Goal: Information Seeking & Learning: Compare options

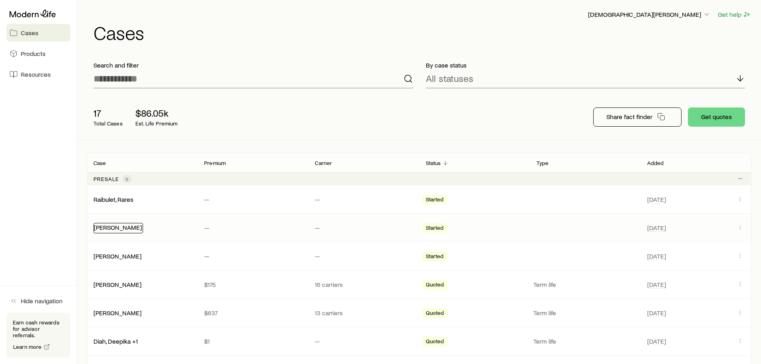
click at [123, 228] on link "[PERSON_NAME]" at bounding box center [118, 227] width 48 height 8
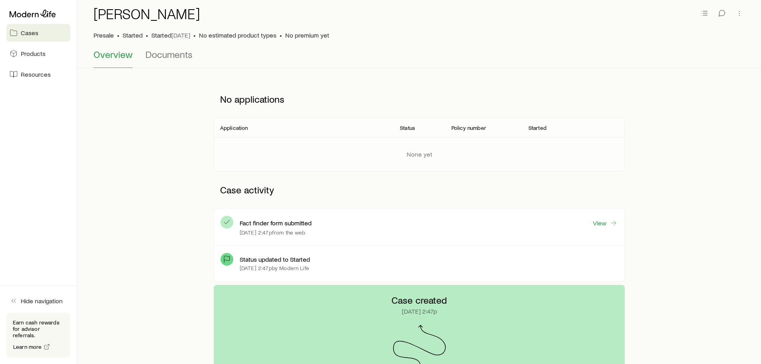
scroll to position [120, 0]
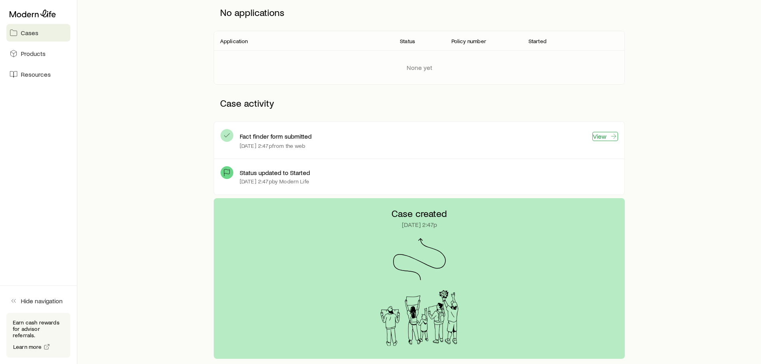
click at [603, 136] on link "View" at bounding box center [605, 136] width 26 height 9
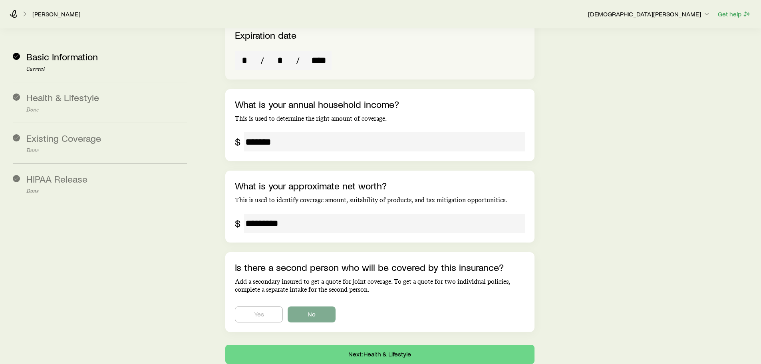
scroll to position [1443, 0]
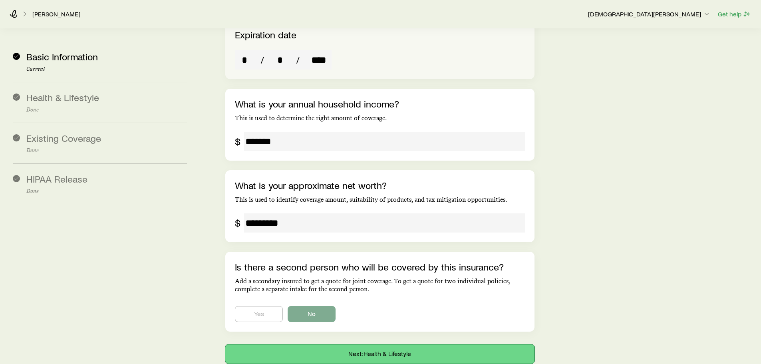
click at [371, 344] on button "Next: Health & Lifestyle" at bounding box center [379, 353] width 309 height 19
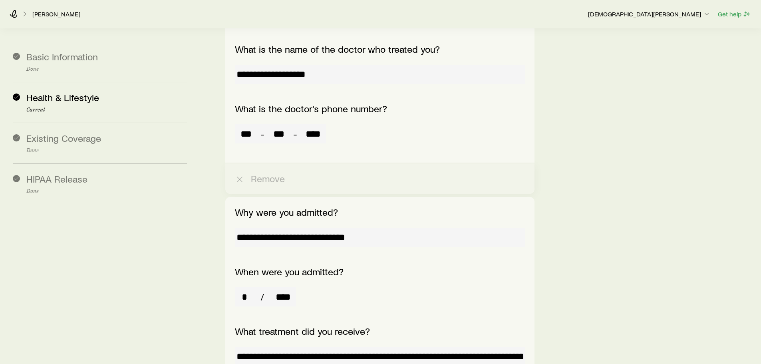
scroll to position [3914, 0]
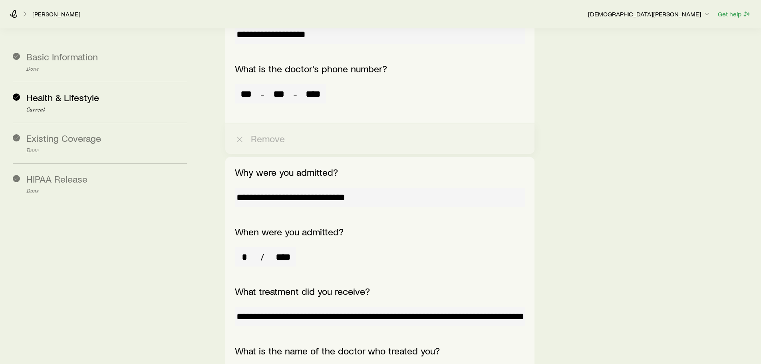
click at [478, 307] on input "**********" at bounding box center [380, 316] width 290 height 19
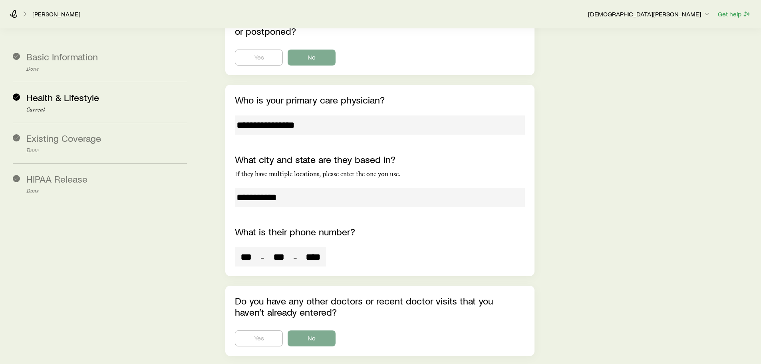
scroll to position [4817, 0]
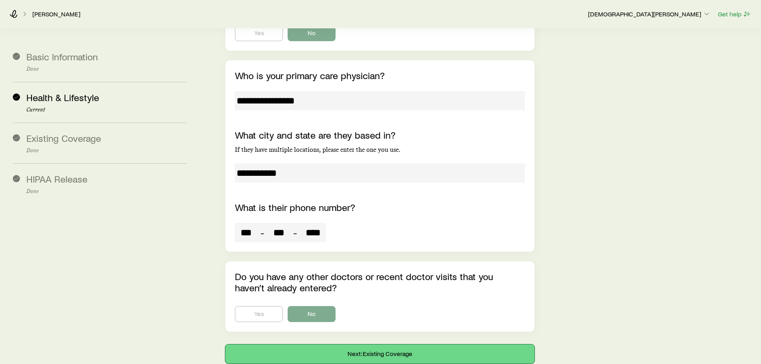
click at [389, 344] on button "Next: Existing Coverage" at bounding box center [379, 353] width 309 height 19
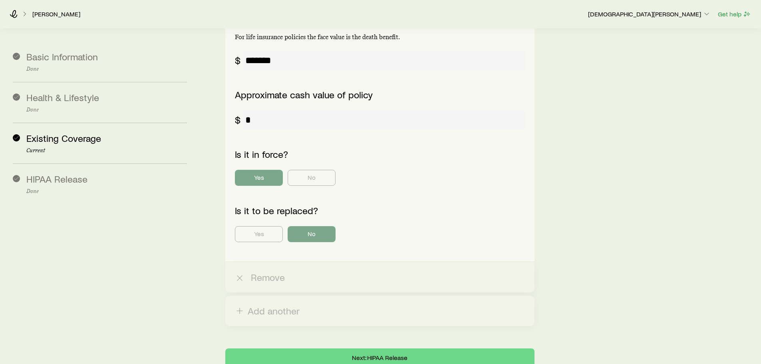
scroll to position [785, 0]
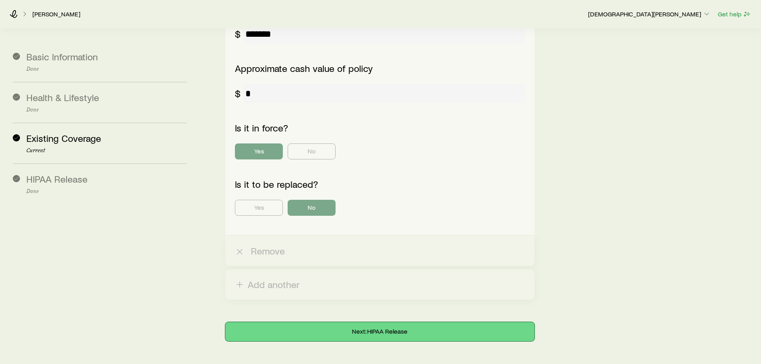
click at [390, 322] on button "Next: HIPAA Release" at bounding box center [379, 331] width 309 height 19
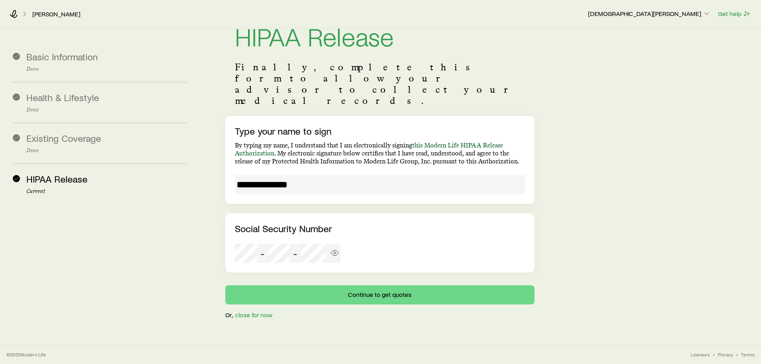
scroll to position [0, 0]
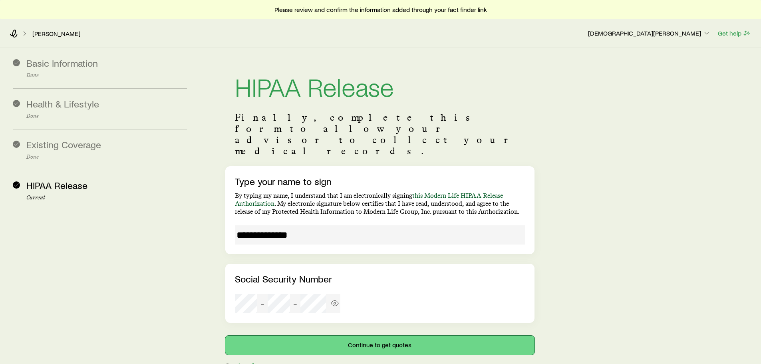
click at [381, 335] on button "Continue to get quotes" at bounding box center [379, 344] width 309 height 19
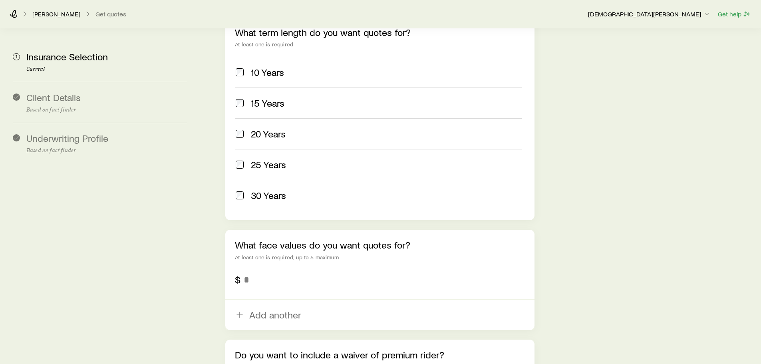
scroll to position [439, 0]
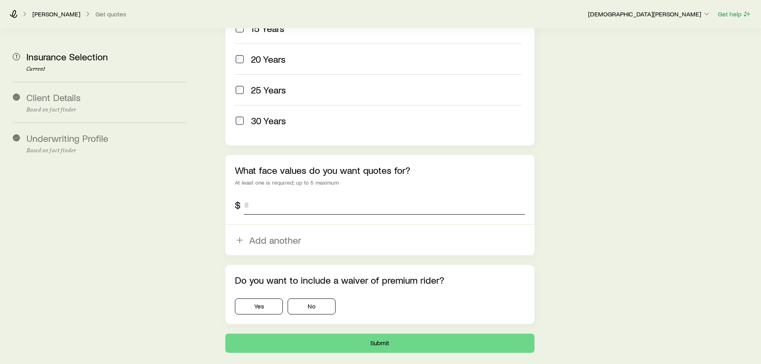
click at [304, 195] on input "tel" at bounding box center [384, 204] width 281 height 19
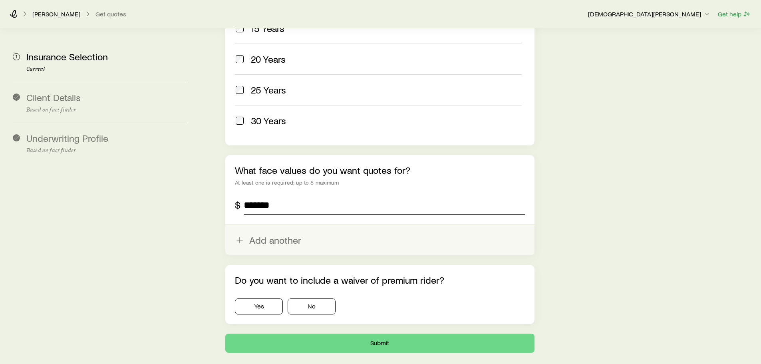
type input "*******"
click at [284, 225] on button "Add another" at bounding box center [379, 240] width 309 height 30
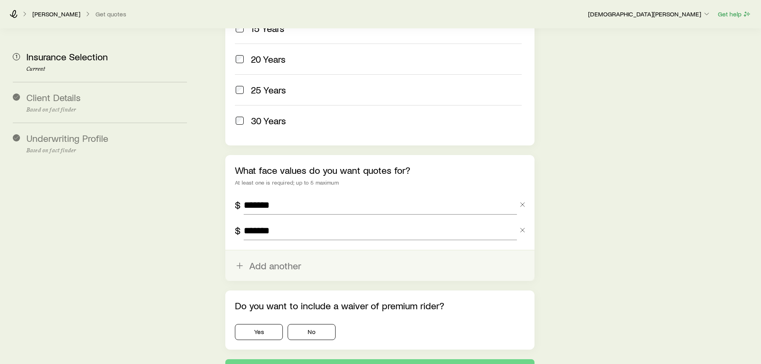
type input "*******"
click at [276, 250] on button "Add another" at bounding box center [379, 265] width 309 height 30
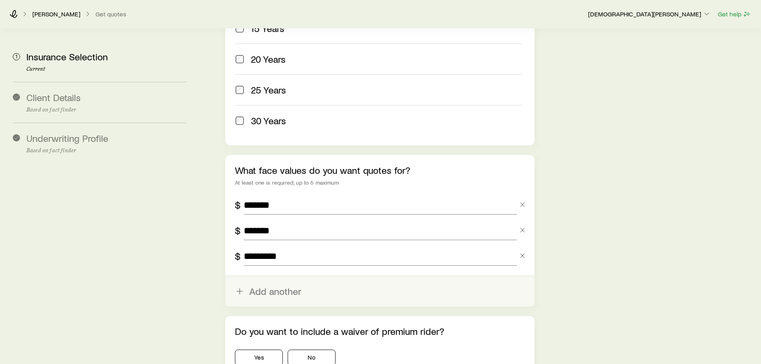
type input "*********"
click at [282, 276] on button "Add another" at bounding box center [379, 291] width 309 height 30
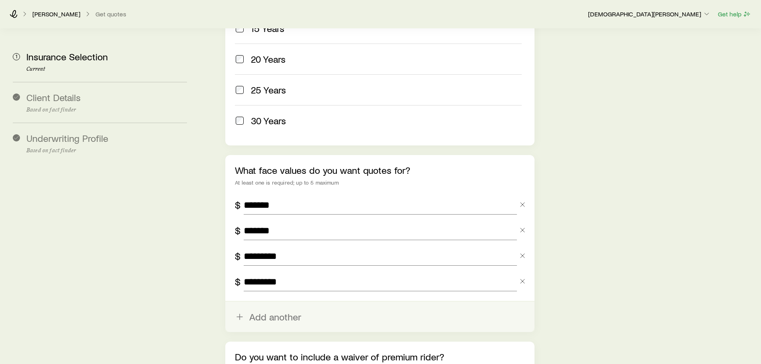
type input "*********"
click at [274, 302] on button "Add another" at bounding box center [379, 317] width 309 height 30
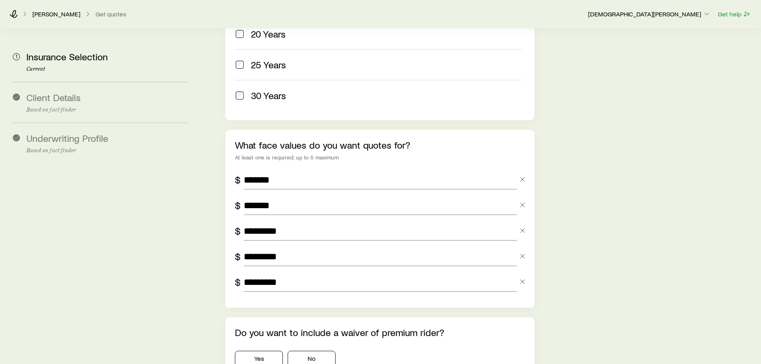
scroll to position [550, 0]
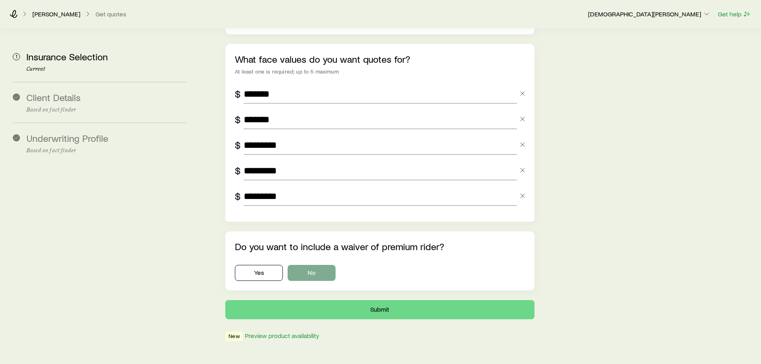
type input "*********"
click at [310, 265] on button "No" at bounding box center [312, 273] width 48 height 16
click at [373, 300] on button "Submit" at bounding box center [379, 309] width 309 height 19
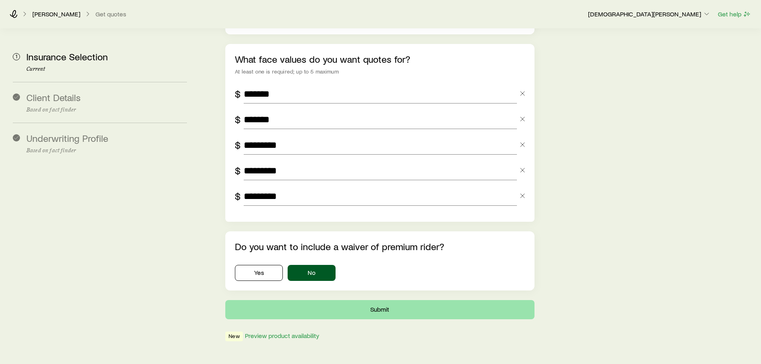
scroll to position [0, 0]
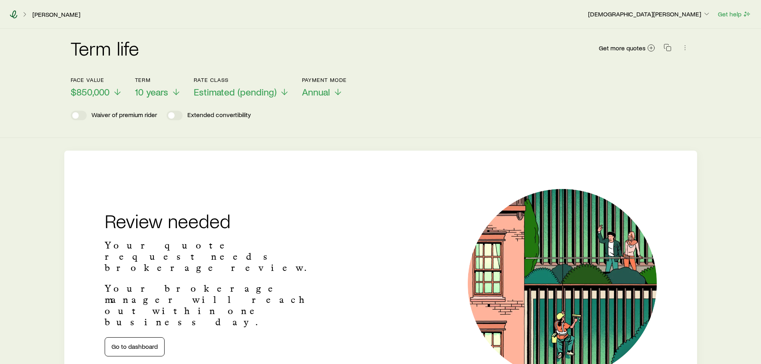
click at [12, 15] on icon at bounding box center [14, 14] width 8 height 8
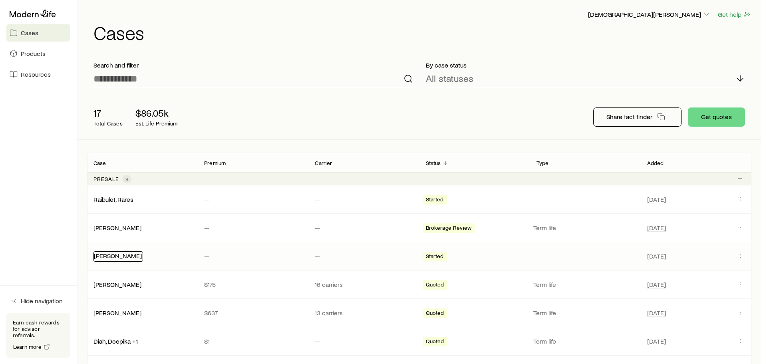
click at [131, 256] on link "[PERSON_NAME]" at bounding box center [118, 256] width 48 height 8
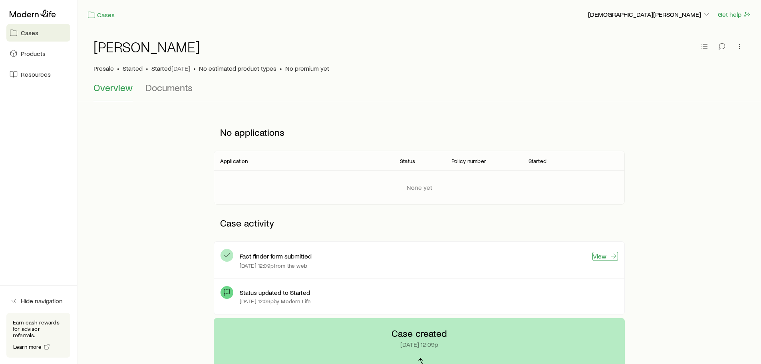
click at [608, 255] on link "View" at bounding box center [605, 256] width 26 height 9
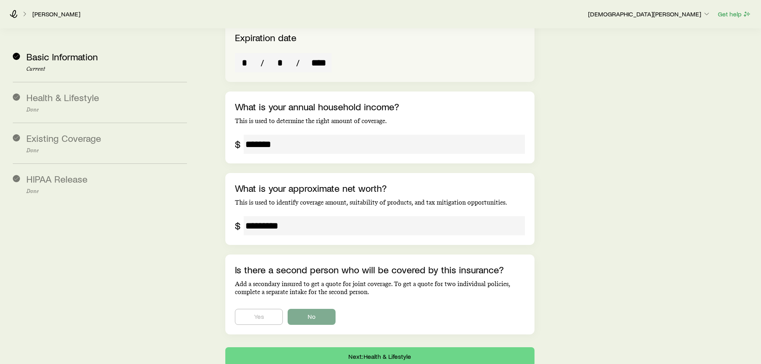
scroll to position [1443, 0]
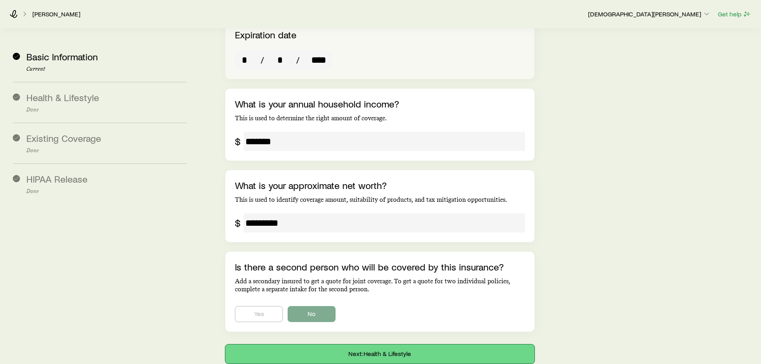
click at [387, 344] on button "Next: Health & Lifestyle" at bounding box center [379, 353] width 309 height 19
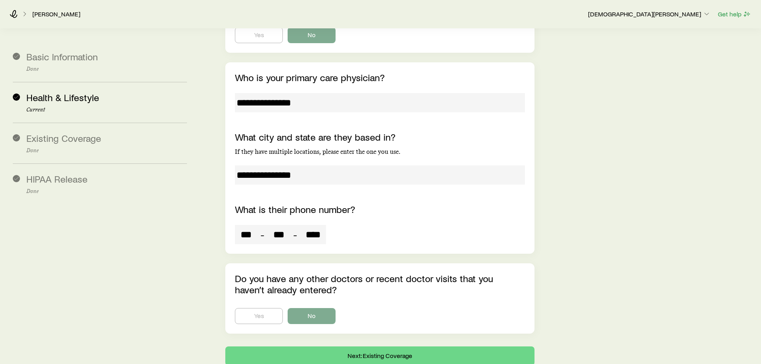
scroll to position [3141, 0]
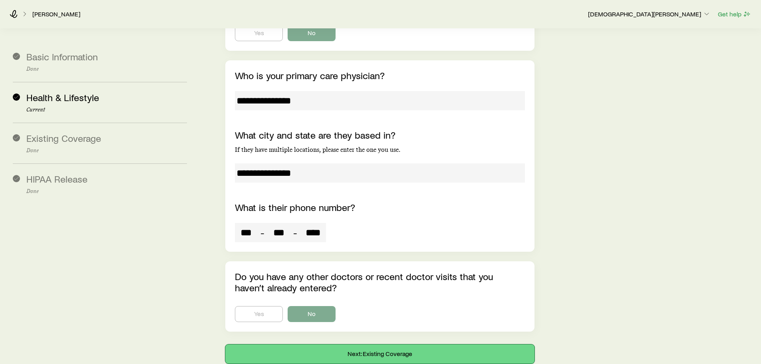
click at [382, 344] on button "Next: Existing Coverage" at bounding box center [379, 353] width 309 height 19
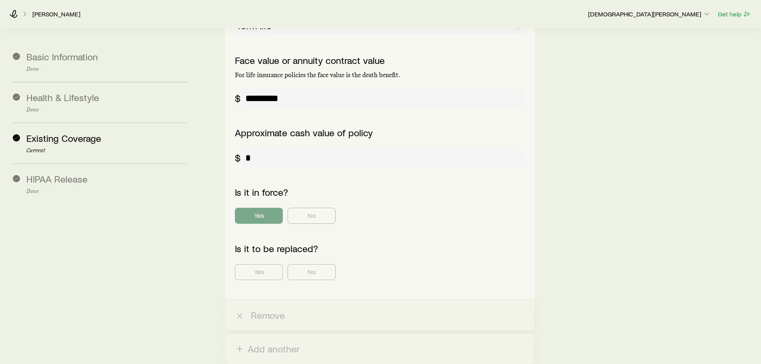
scroll to position [785, 0]
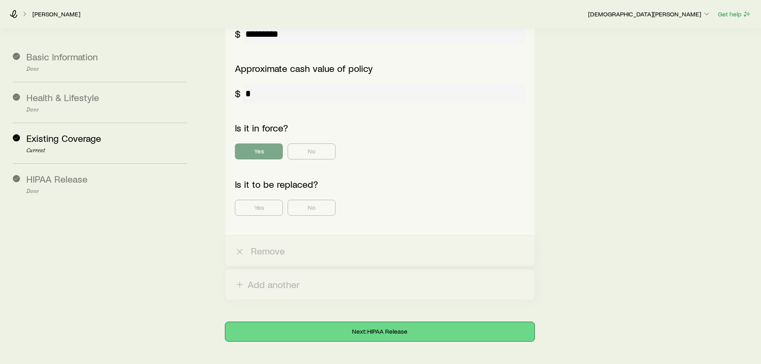
click at [392, 322] on button "Next: HIPAA Release" at bounding box center [379, 331] width 309 height 19
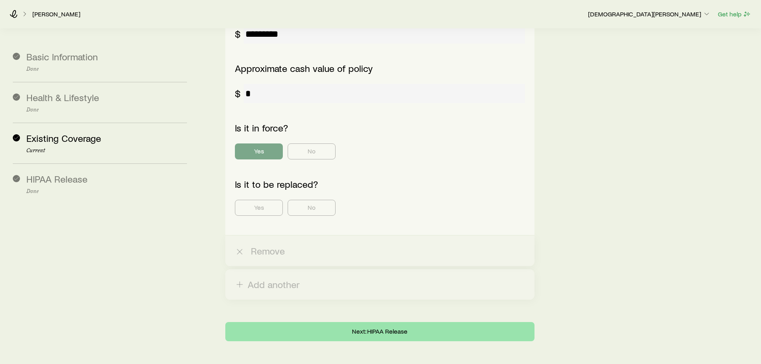
scroll to position [0, 0]
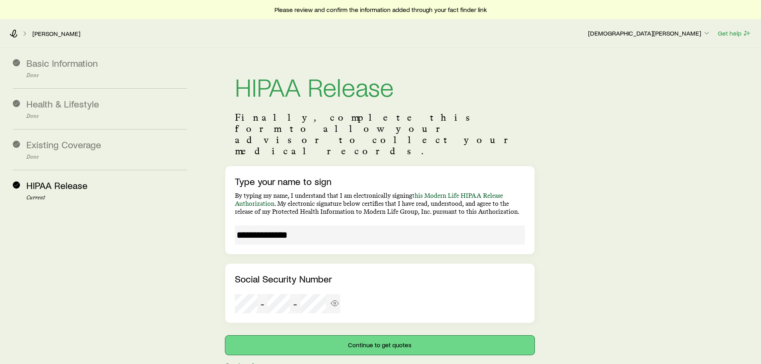
click at [387, 335] on button "Continue to get quotes" at bounding box center [379, 344] width 309 height 19
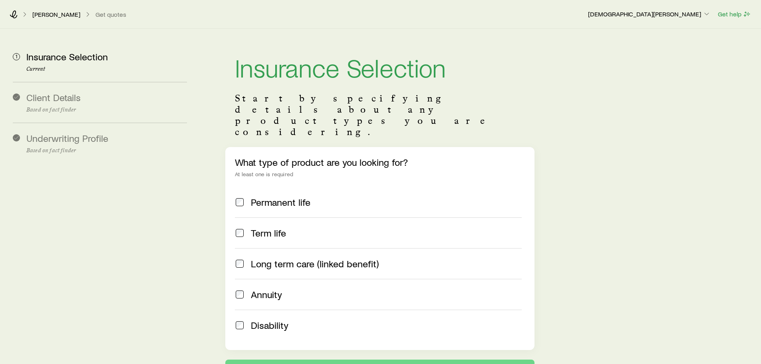
click at [258, 227] on span "Term life" at bounding box center [268, 232] width 35 height 11
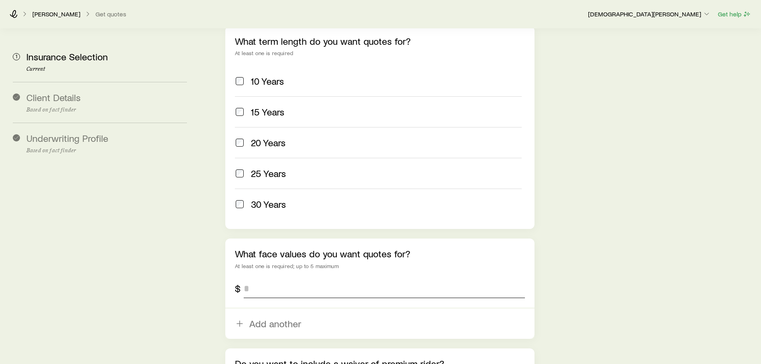
scroll to position [359, 0]
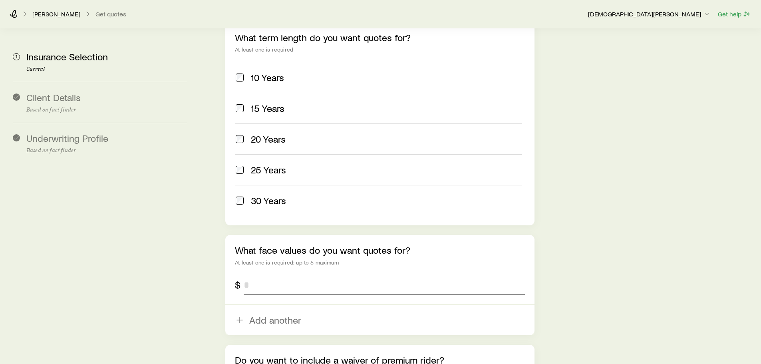
click at [377, 275] on input "tel" at bounding box center [384, 284] width 281 height 19
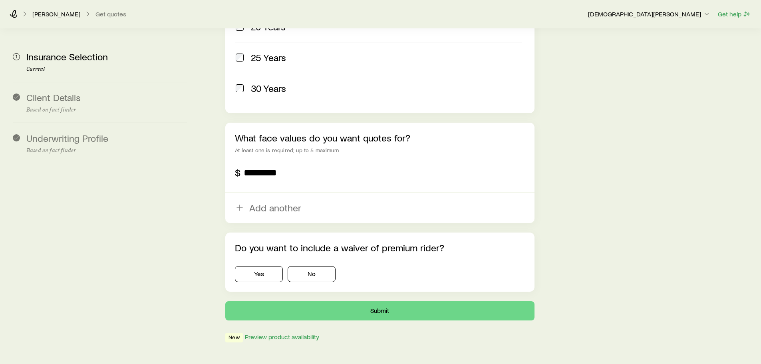
scroll to position [473, 0]
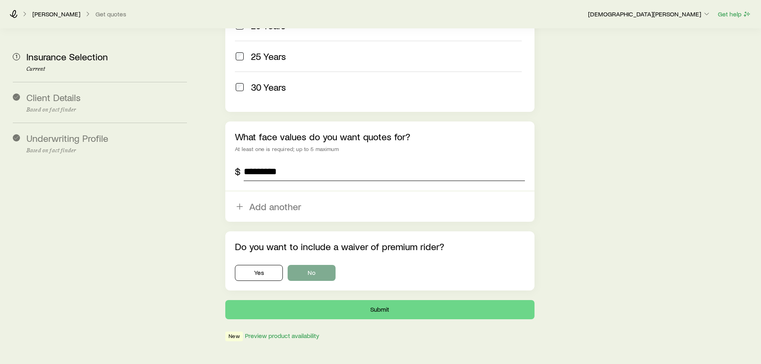
type input "*********"
click at [323, 265] on button "No" at bounding box center [312, 273] width 48 height 16
click at [378, 300] on button "Submit" at bounding box center [379, 309] width 309 height 19
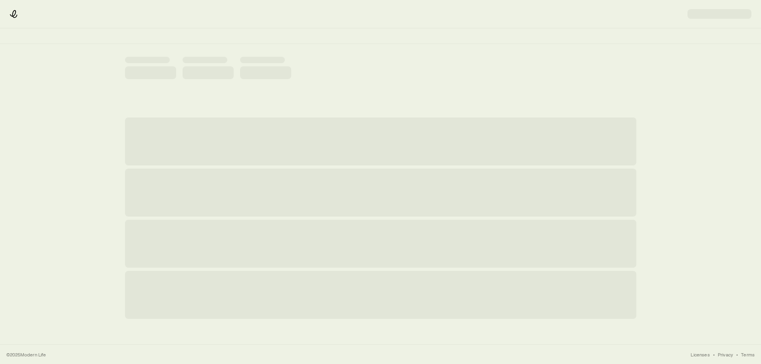
scroll to position [0, 0]
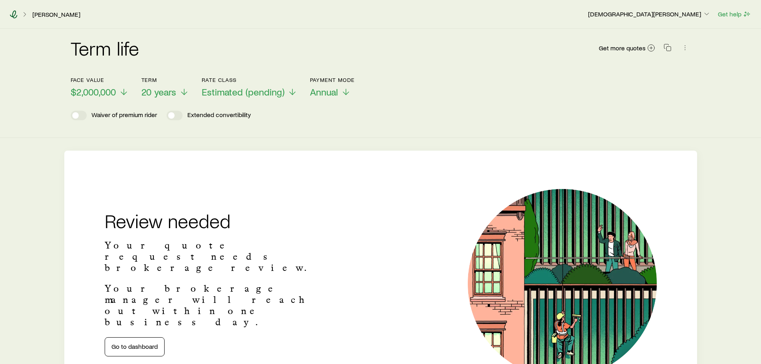
click at [16, 14] on icon at bounding box center [14, 14] width 8 height 8
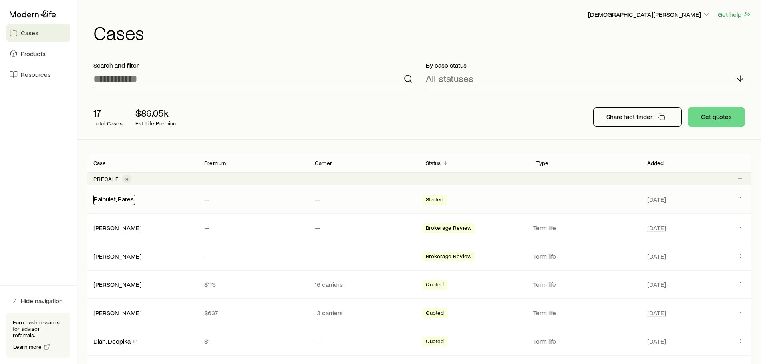
click at [125, 200] on link "Raibulet, Rares" at bounding box center [114, 199] width 40 height 8
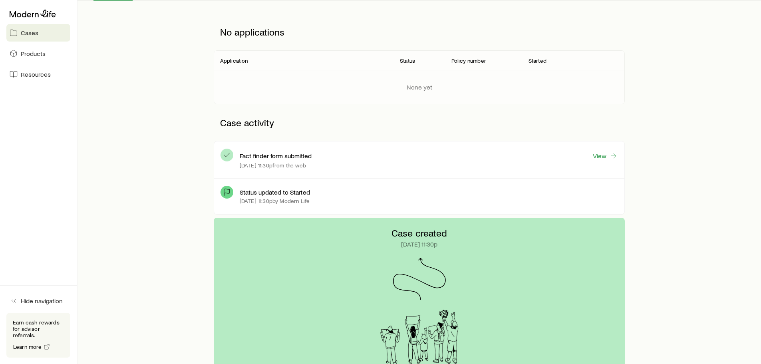
scroll to position [13, 0]
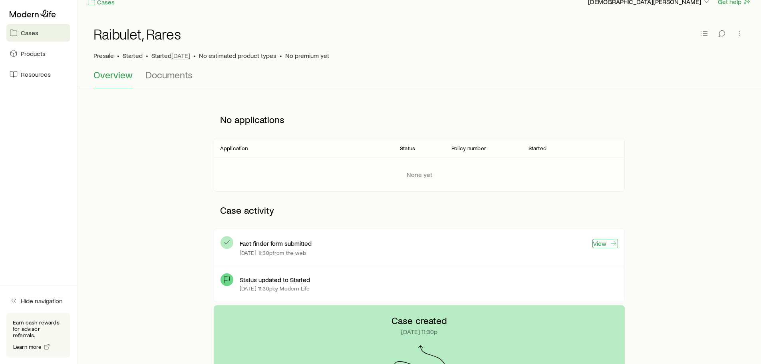
click at [598, 244] on link "View" at bounding box center [605, 243] width 26 height 9
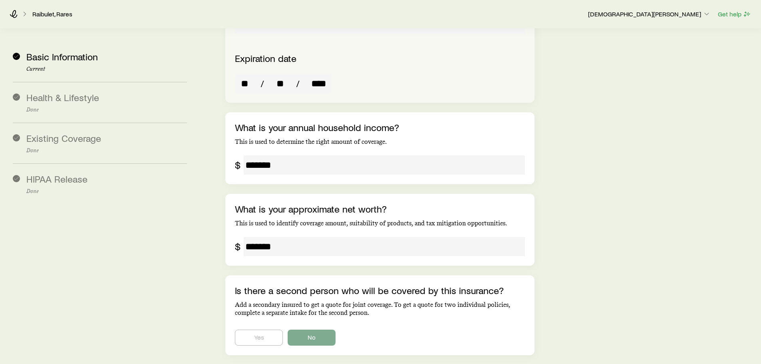
scroll to position [1443, 0]
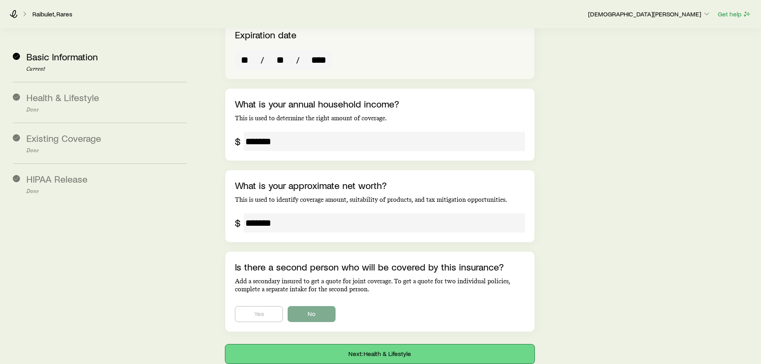
click at [378, 344] on button "Next: Health & Lifestyle" at bounding box center [379, 353] width 309 height 19
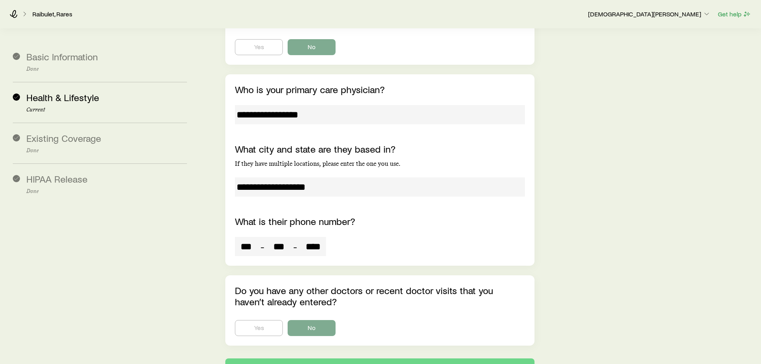
scroll to position [2420, 0]
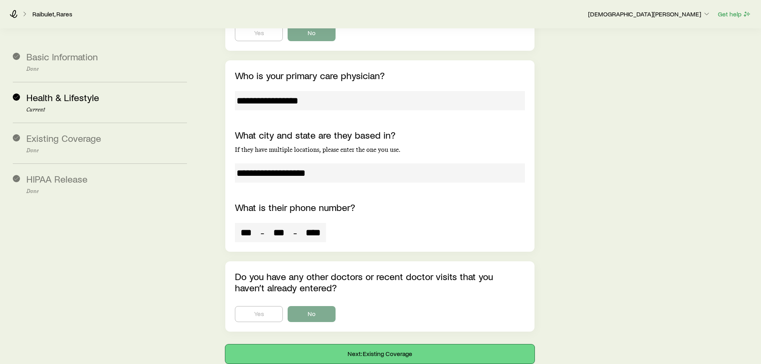
click at [378, 344] on button "Next: Existing Coverage" at bounding box center [379, 353] width 309 height 19
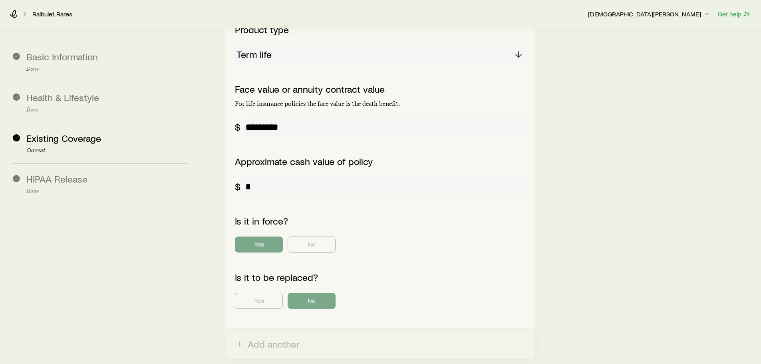
scroll to position [344, 0]
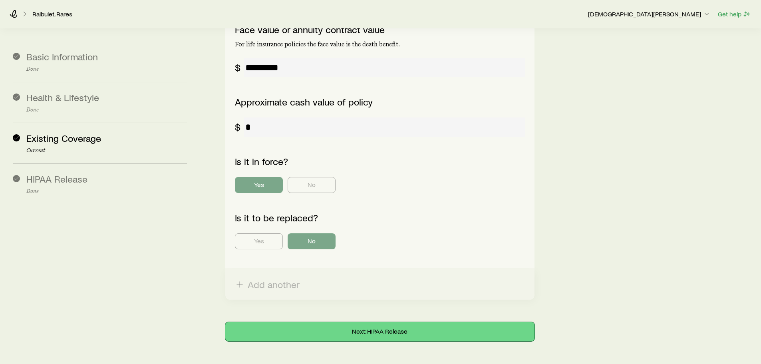
click at [371, 322] on button "Next: HIPAA Release" at bounding box center [379, 331] width 309 height 19
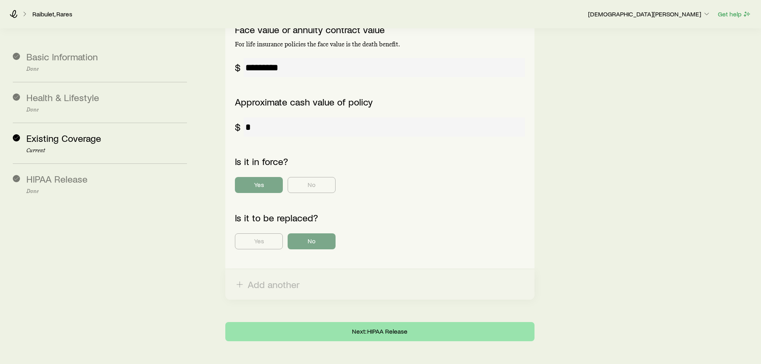
scroll to position [0, 0]
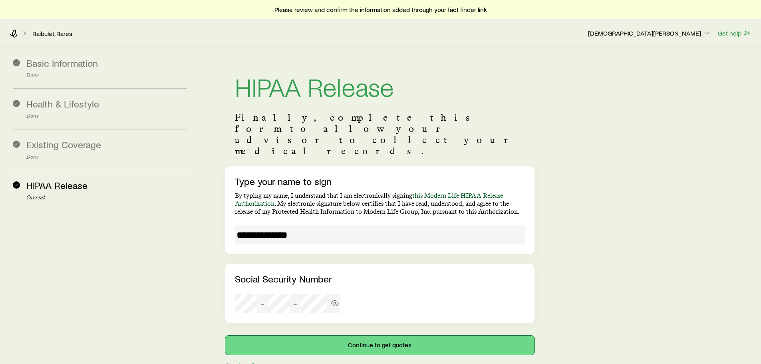
click at [369, 335] on button "Continue to get quotes" at bounding box center [379, 344] width 309 height 19
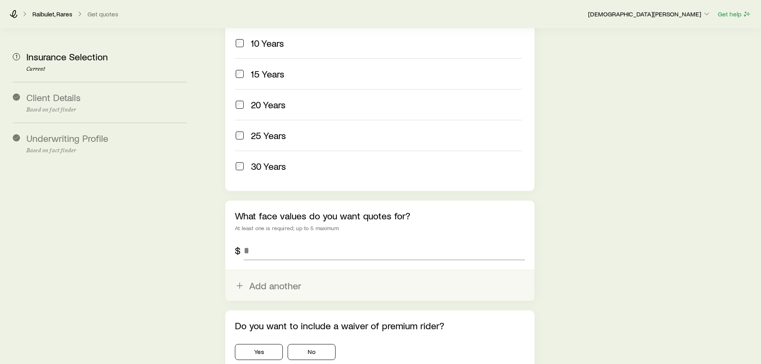
scroll to position [399, 0]
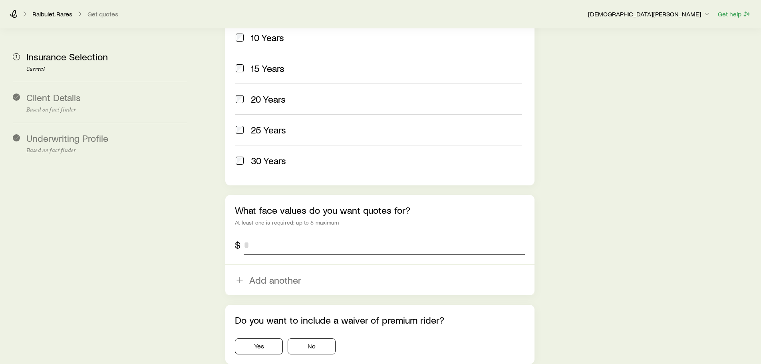
click at [258, 235] on input "tel" at bounding box center [384, 244] width 281 height 19
type input "*********"
click at [312, 338] on button "No" at bounding box center [312, 346] width 48 height 16
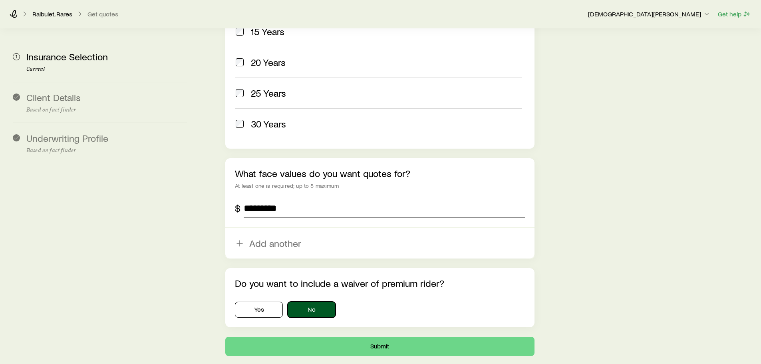
scroll to position [473, 0]
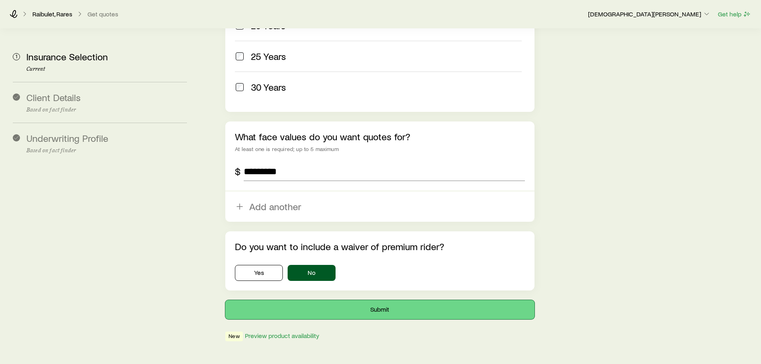
click at [377, 300] on button "Submit" at bounding box center [379, 309] width 309 height 19
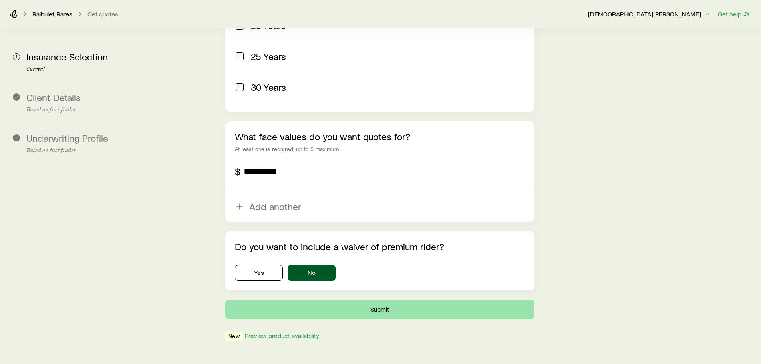
scroll to position [0, 0]
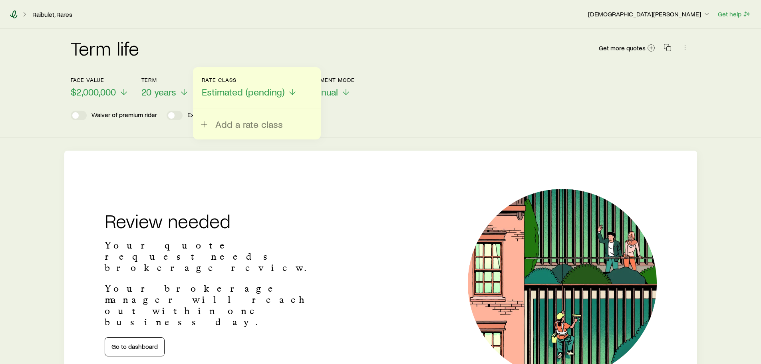
click at [13, 12] on icon at bounding box center [14, 14] width 8 height 8
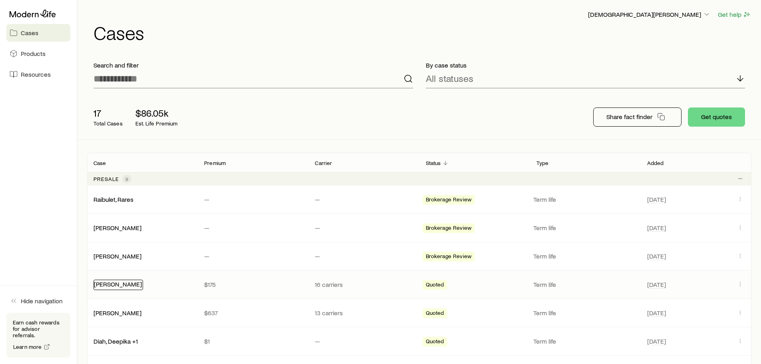
click at [107, 282] on link "[PERSON_NAME]" at bounding box center [118, 284] width 48 height 8
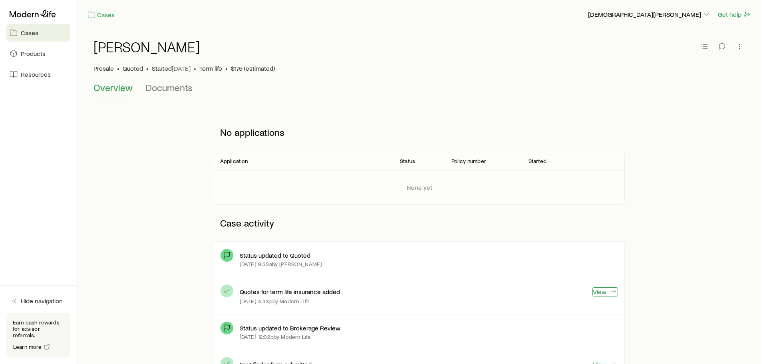
click at [599, 293] on link "View" at bounding box center [605, 291] width 26 height 9
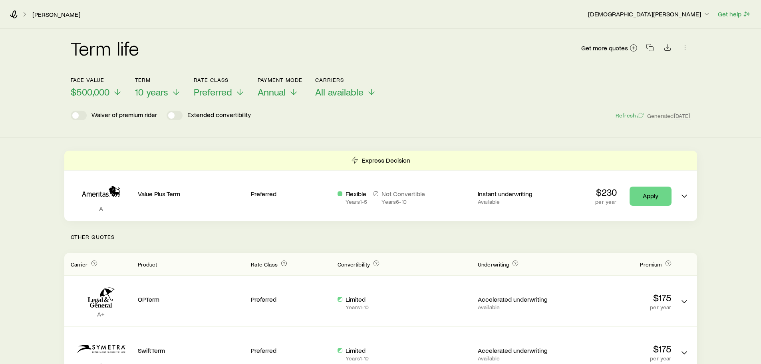
click at [337, 119] on div "Waiver of premium rider Extended convertibility Refresh Generated 21d ago" at bounding box center [381, 116] width 620 height 10
click at [12, 13] on icon at bounding box center [14, 14] width 8 height 8
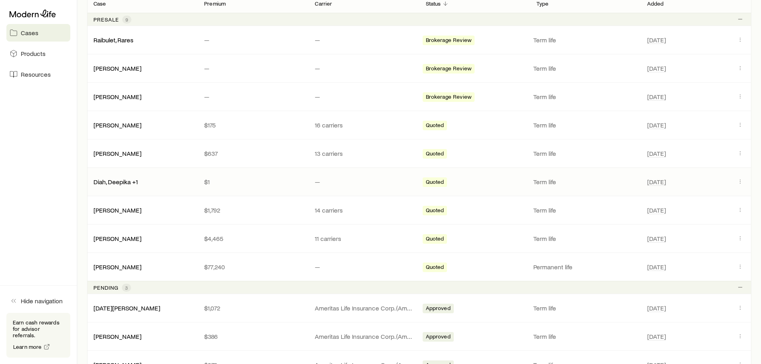
scroll to position [160, 0]
click at [123, 237] on link "[PERSON_NAME]" at bounding box center [118, 238] width 48 height 8
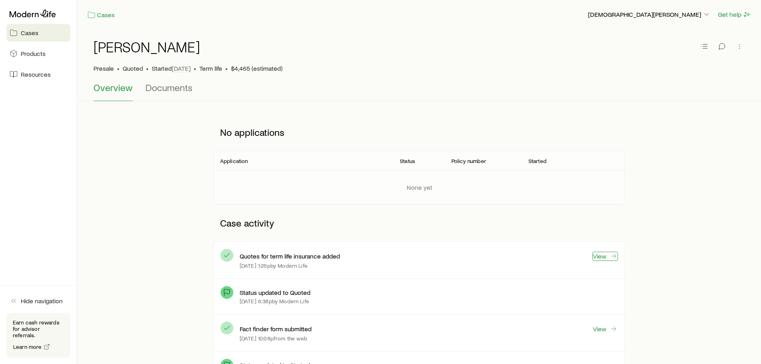
click at [599, 254] on link "View" at bounding box center [605, 256] width 26 height 9
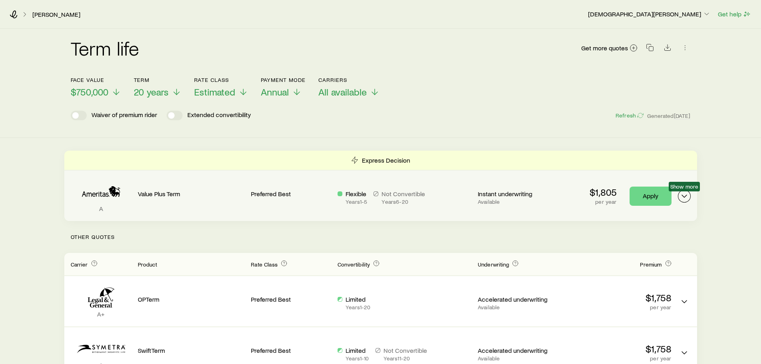
click at [684, 194] on icon "Term quotes" at bounding box center [684, 196] width 10 height 10
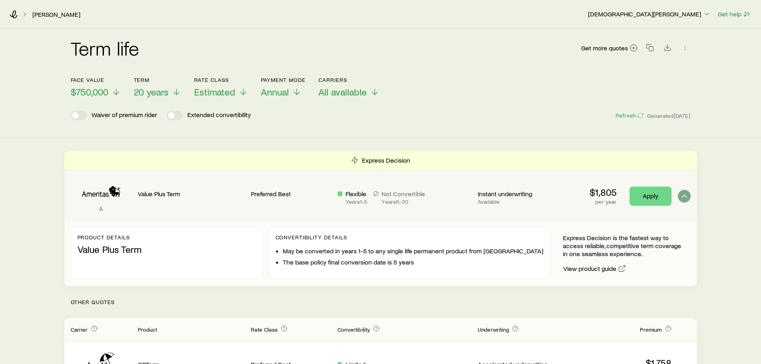
click at [162, 221] on div "Product details Value Plus Term Convertibility Details May be converted in year…" at bounding box center [380, 253] width 633 height 65
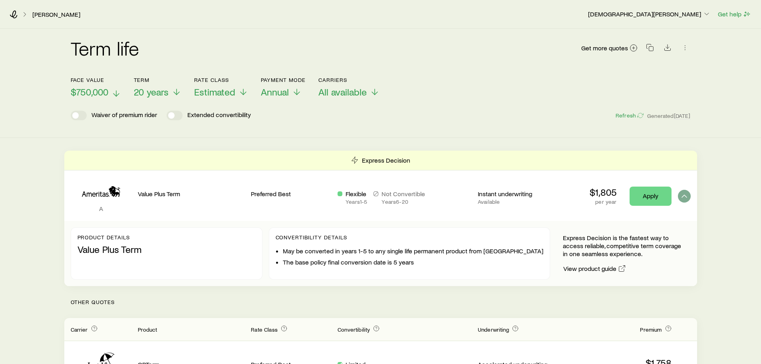
click at [113, 92] on icon at bounding box center [116, 94] width 10 height 10
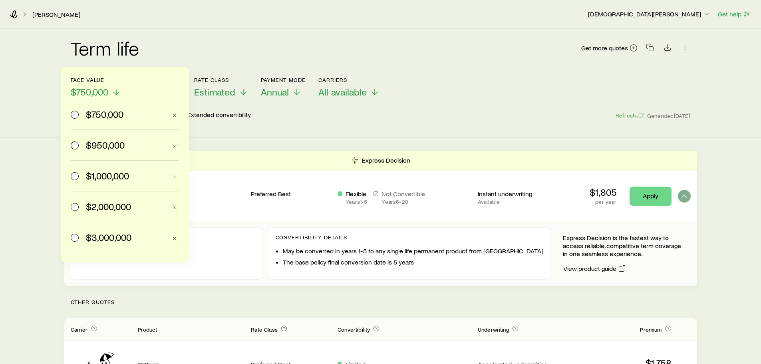
click at [122, 145] on span "$950,000" at bounding box center [105, 144] width 39 height 11
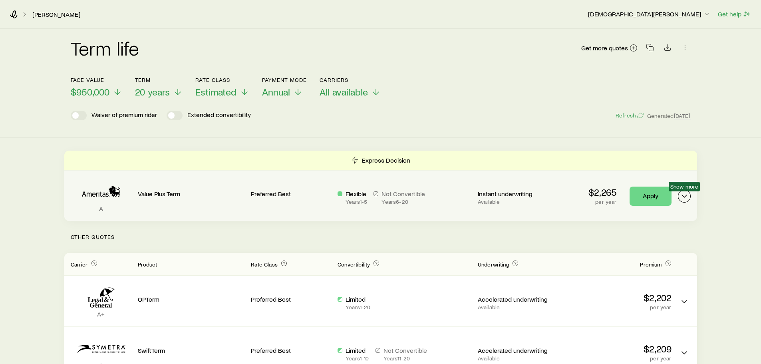
click at [684, 196] on icon "Term quotes" at bounding box center [684, 196] width 10 height 10
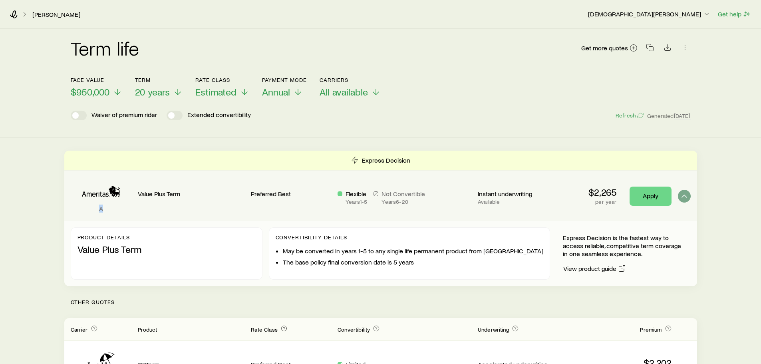
drag, startPoint x: 79, startPoint y: 176, endPoint x: 110, endPoint y: 214, distance: 49.1
click at [110, 214] on div "A Value Plus Term Preferred Best Flexible Years 1 - 5 Not Convertible Years 6 -…" at bounding box center [380, 196] width 633 height 50
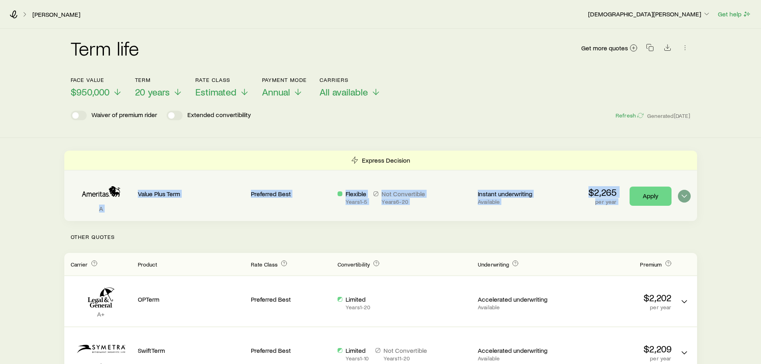
drag, startPoint x: 75, startPoint y: 171, endPoint x: 626, endPoint y: 209, distance: 552.0
click at [626, 209] on div "A Value Plus Term Preferred Best Flexible Years 1 - 5 Not Convertible Years 6 -…" at bounding box center [380, 196] width 633 height 50
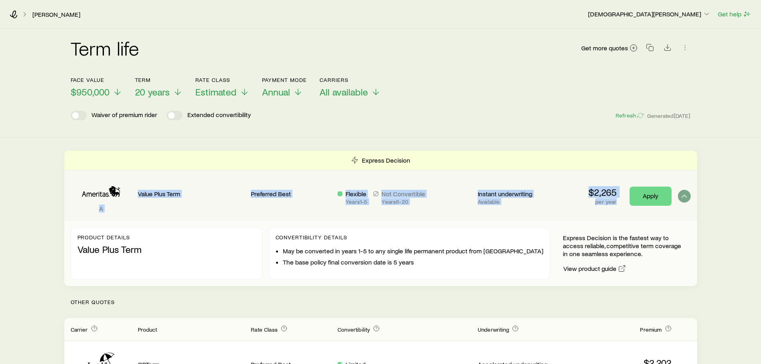
copy div "A Value Plus Term Preferred Best Flexible Years 1 - 5 Not Convertible Years 6 -…"
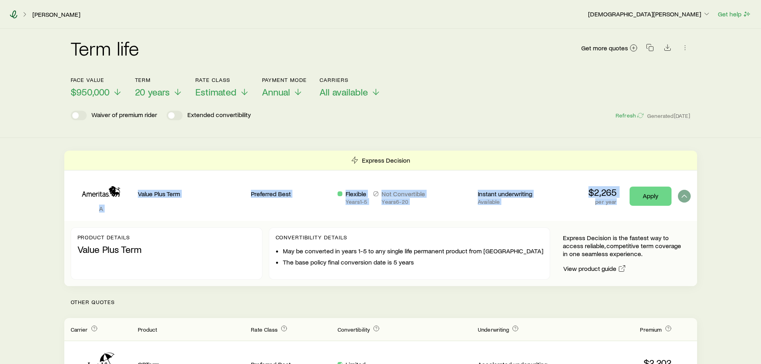
click at [11, 14] on icon at bounding box center [14, 14] width 8 height 8
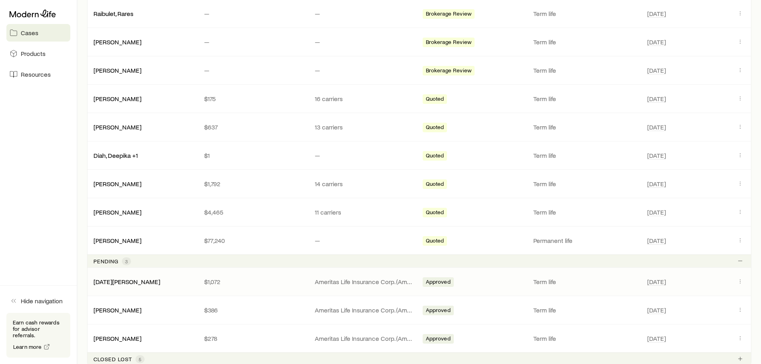
scroll to position [200, 0]
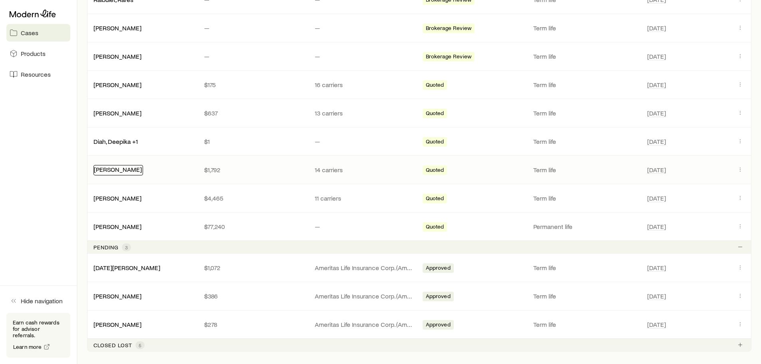
click at [127, 169] on link "[PERSON_NAME]" at bounding box center [118, 169] width 48 height 8
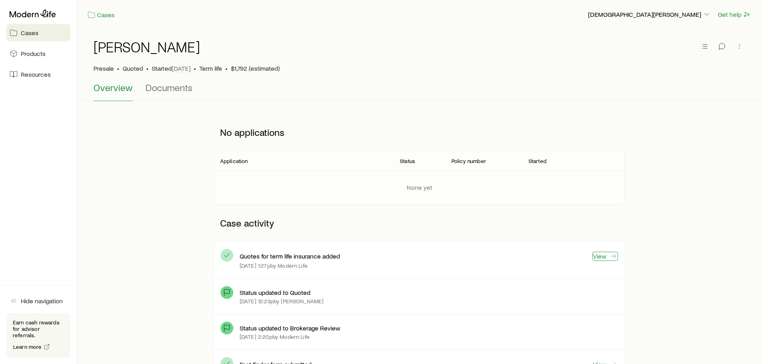
click at [603, 254] on link "View" at bounding box center [605, 256] width 26 height 9
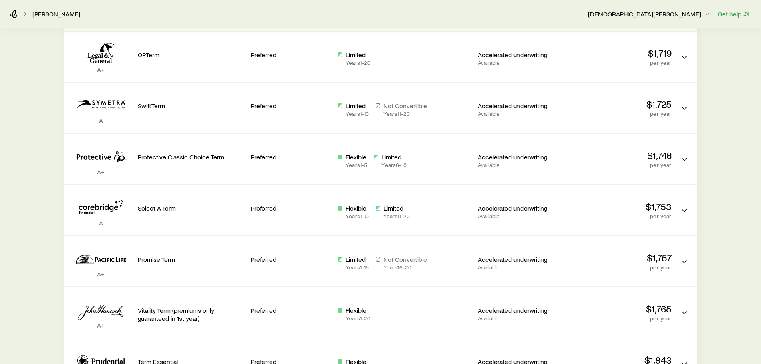
scroll to position [160, 0]
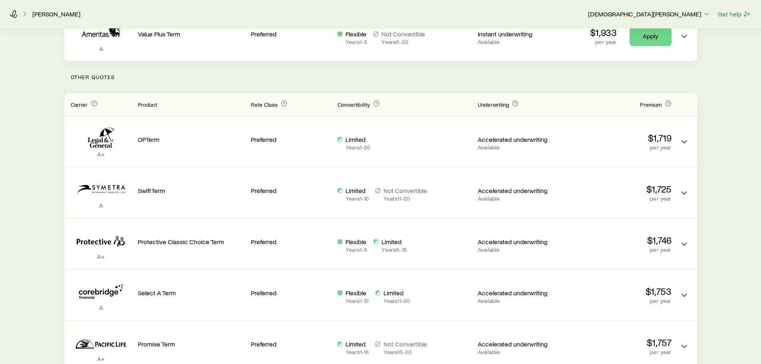
click at [15, 14] on icon at bounding box center [14, 14] width 8 height 8
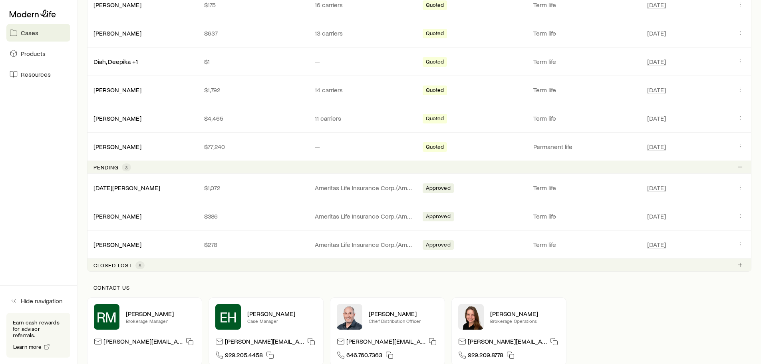
scroll to position [272, 0]
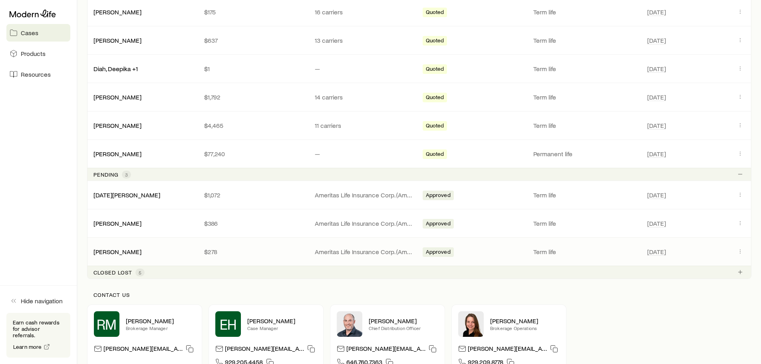
click at [431, 252] on span "Approved" at bounding box center [438, 252] width 25 height 8
click at [103, 251] on link "[PERSON_NAME]" at bounding box center [118, 251] width 48 height 8
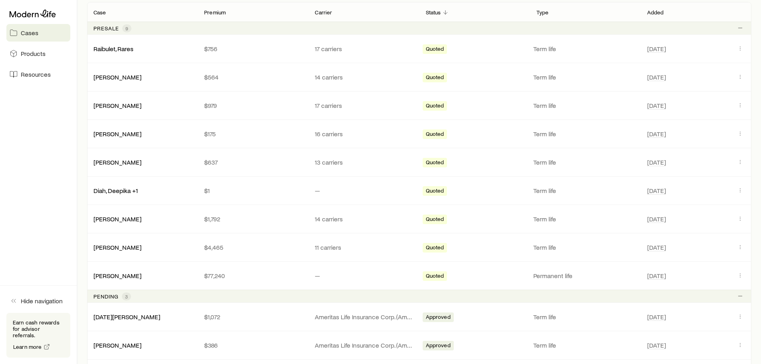
scroll to position [80, 0]
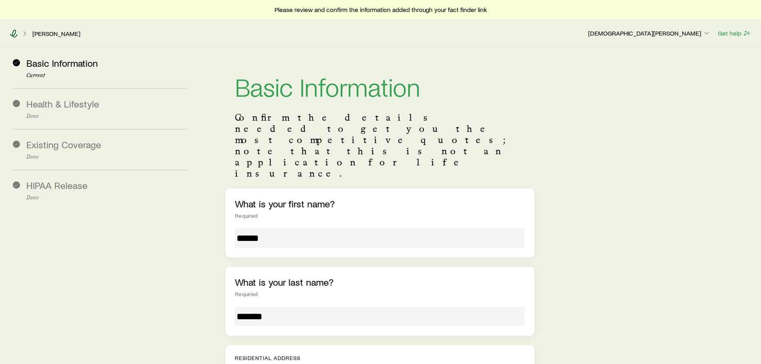
click at [13, 35] on icon at bounding box center [14, 34] width 8 height 8
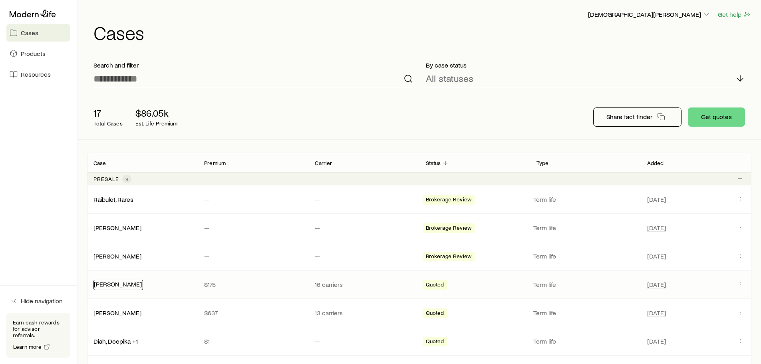
click at [129, 286] on link "[PERSON_NAME]" at bounding box center [118, 284] width 48 height 8
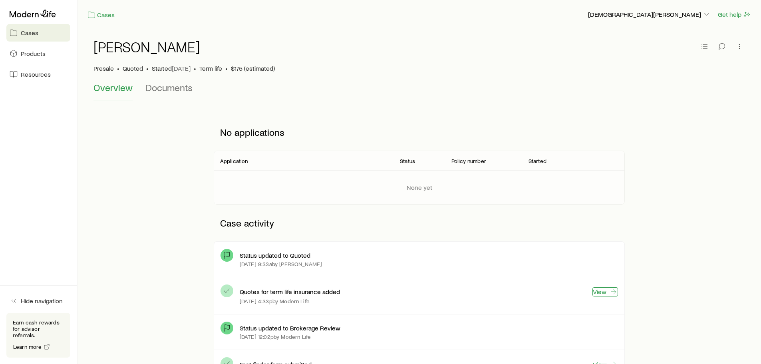
click at [604, 290] on link "View" at bounding box center [605, 291] width 26 height 9
